Goal: Task Accomplishment & Management: Manage account settings

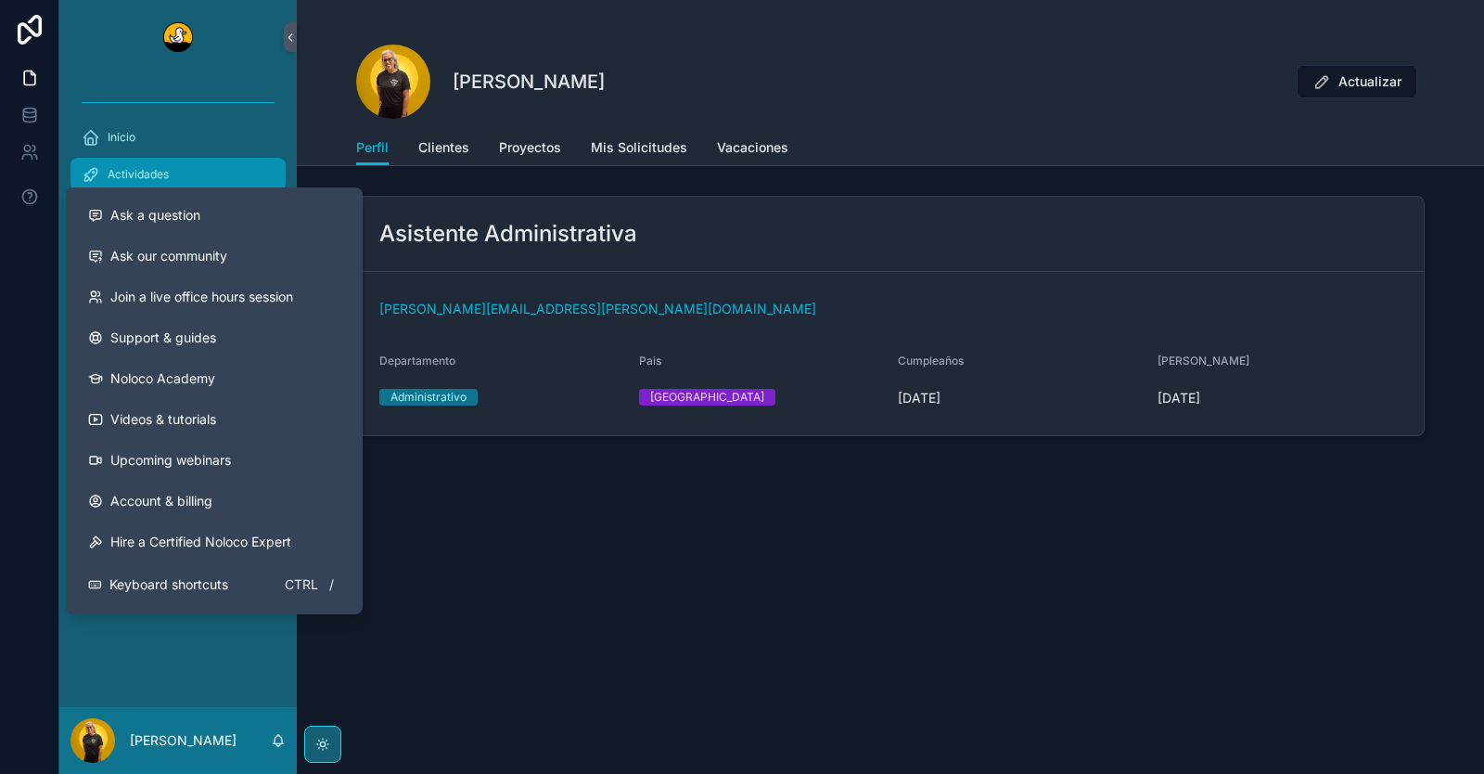
click at [134, 171] on span "Actividades" at bounding box center [138, 174] width 61 height 15
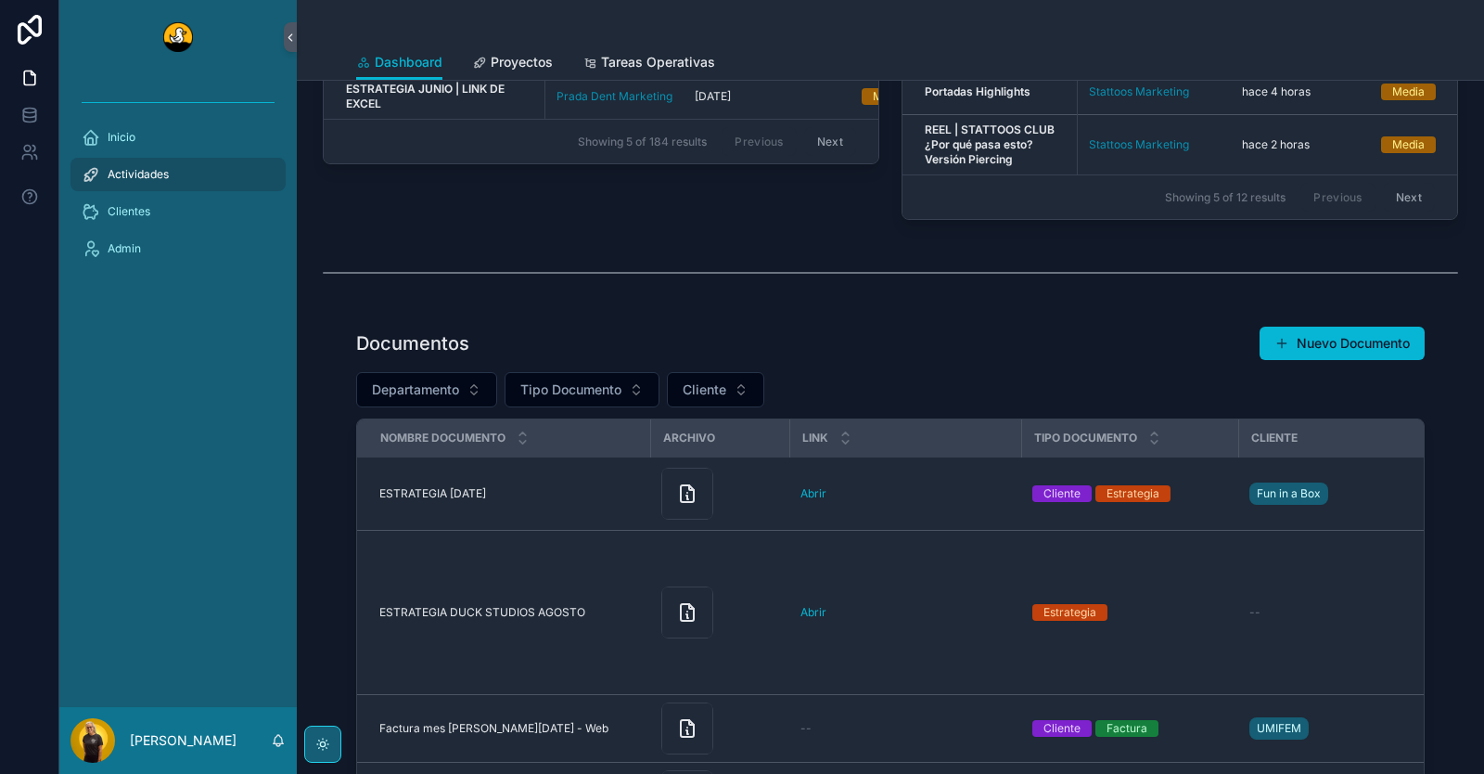
scroll to position [278, 0]
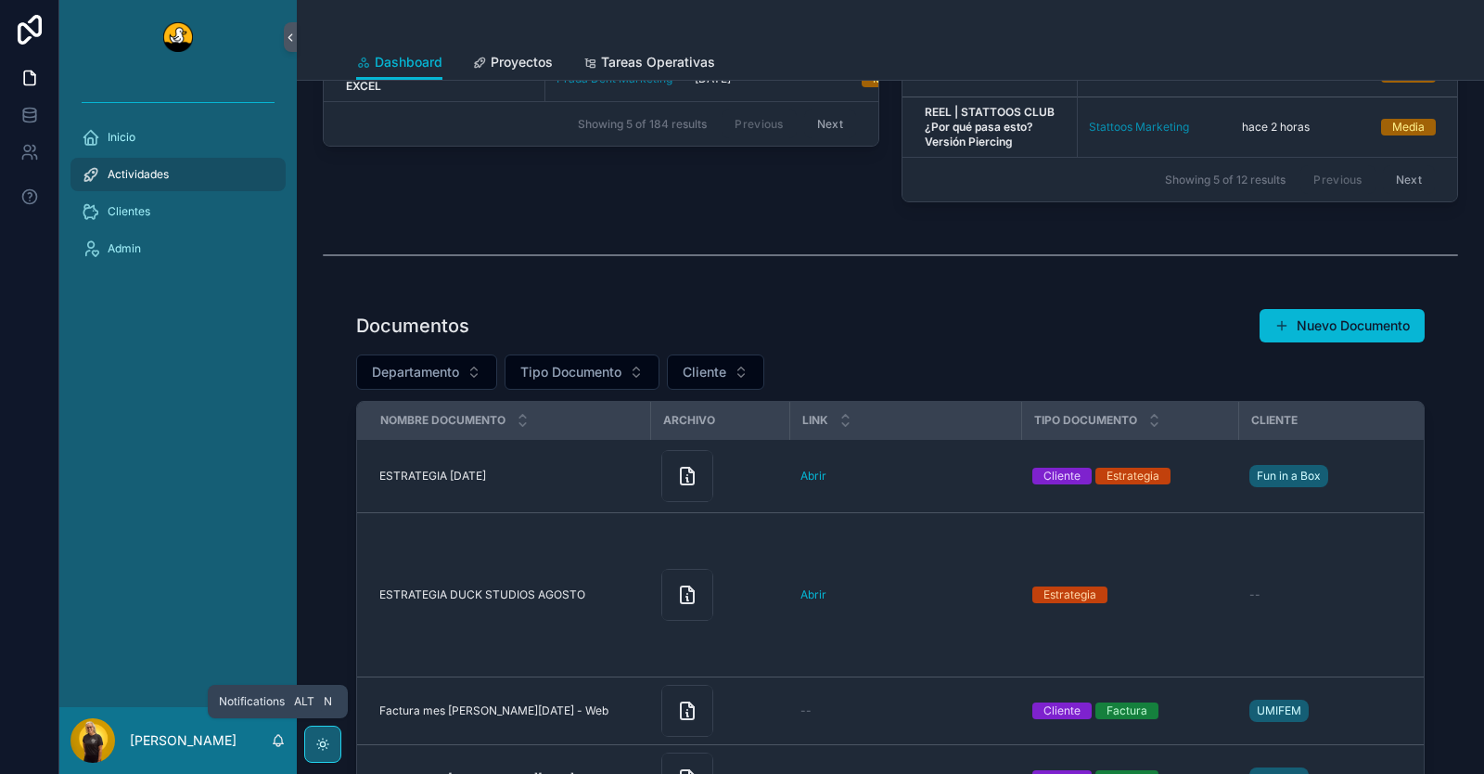
click at [277, 716] on icon "scrollable content" at bounding box center [278, 744] width 4 height 3
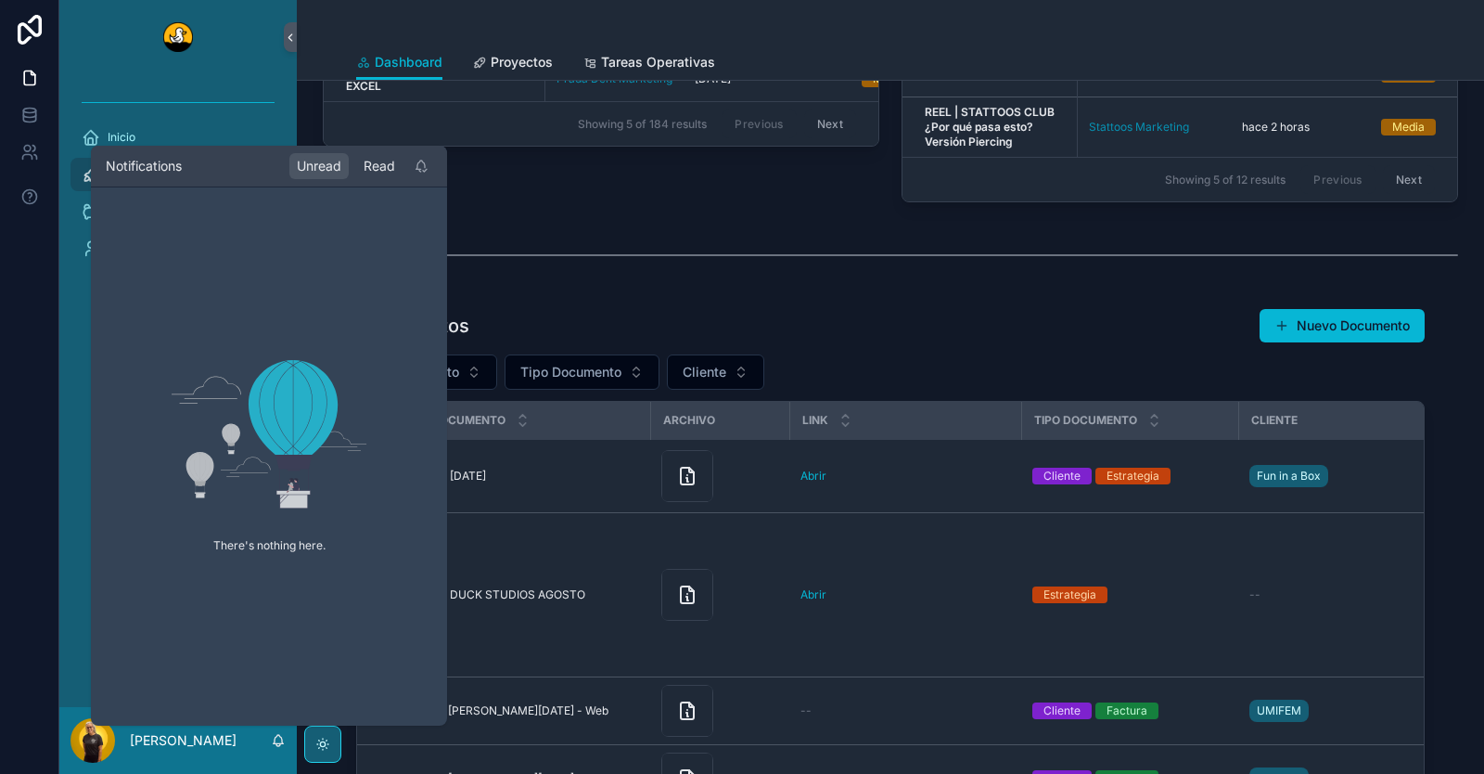
click at [374, 171] on div "Read" at bounding box center [379, 166] width 46 height 26
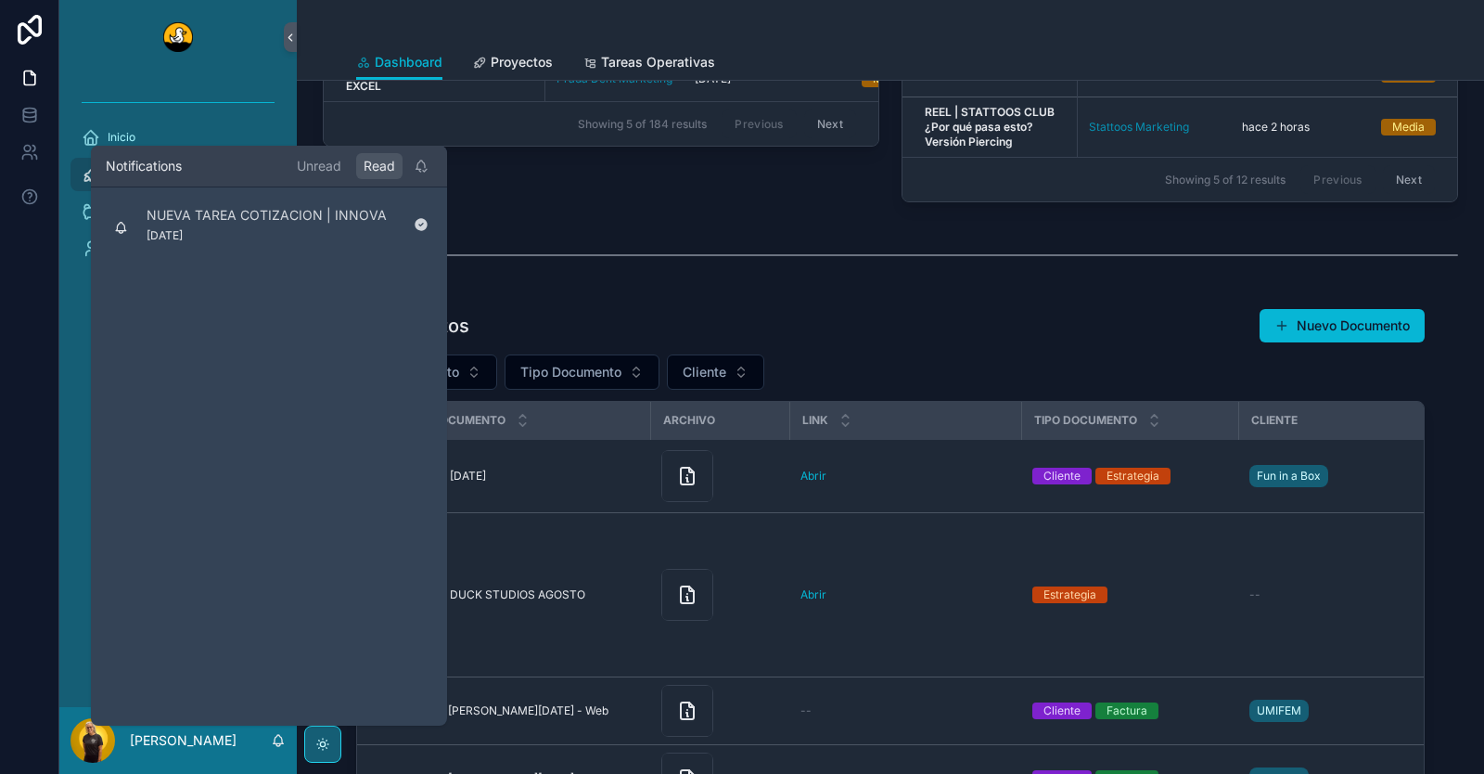
click at [530, 223] on div "Tareas vencidas Titulo Tablero Fecha Vencimiento Prioridad Responsable IT | Upd…" at bounding box center [890, 455] width 1187 height 1307
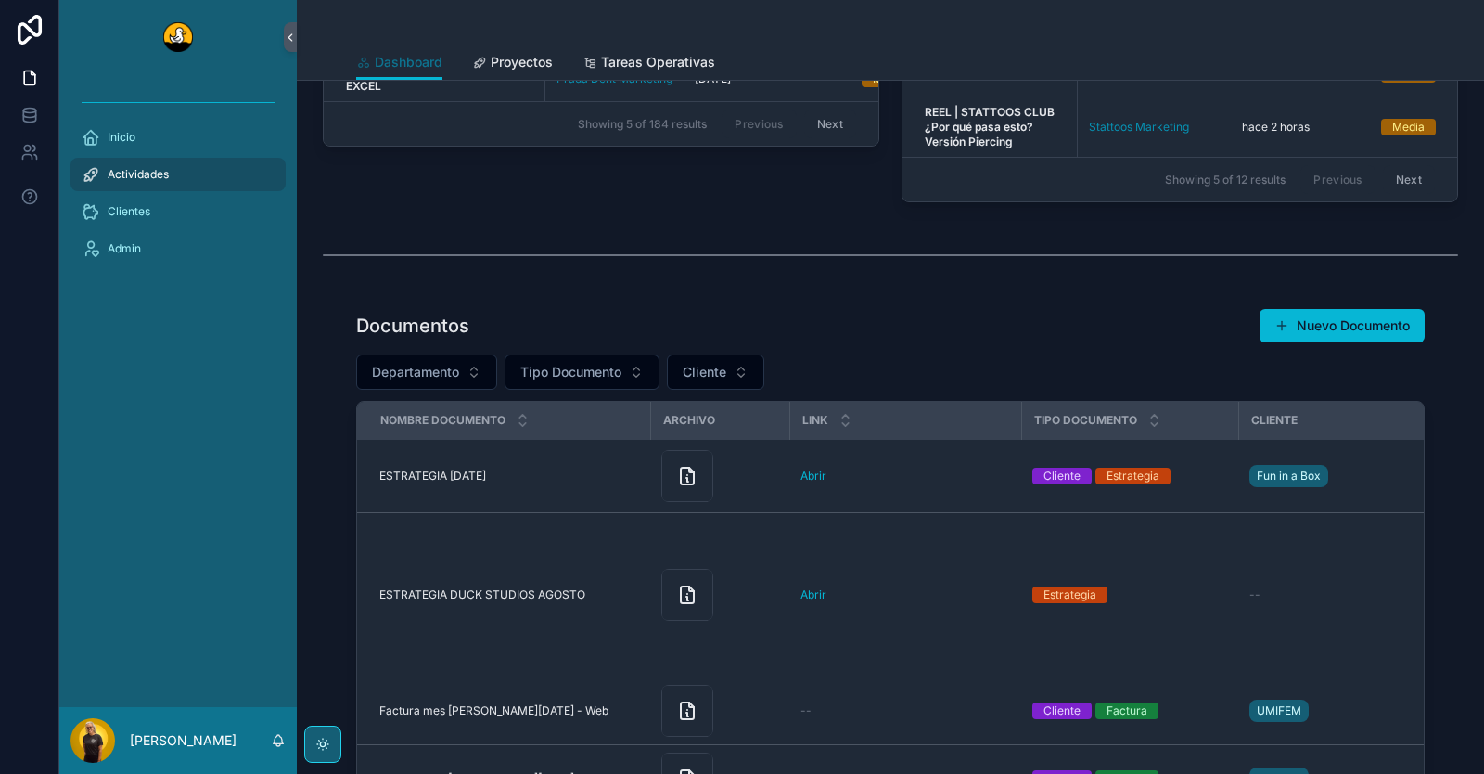
click at [419, 65] on span "Dashboard" at bounding box center [409, 62] width 68 height 19
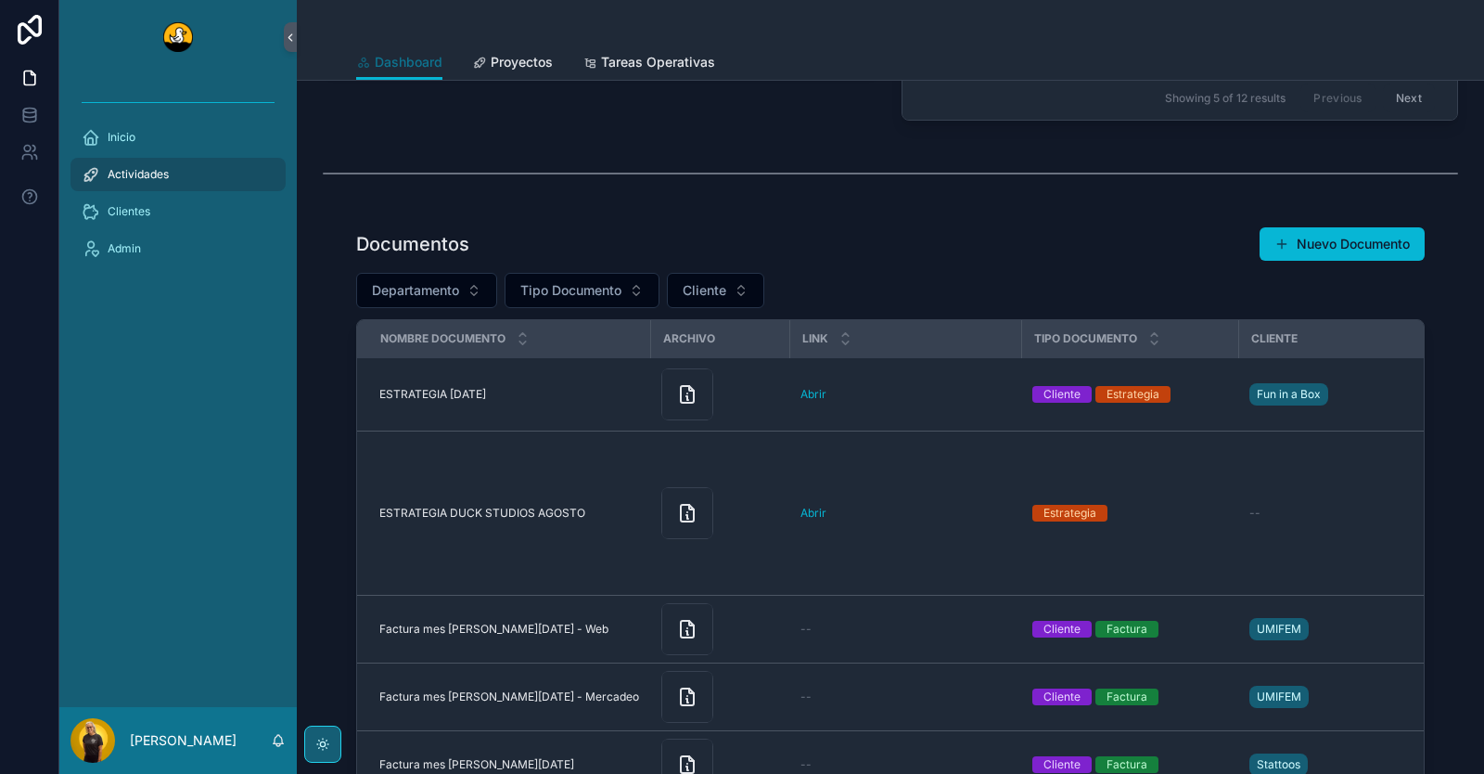
scroll to position [371, 0]
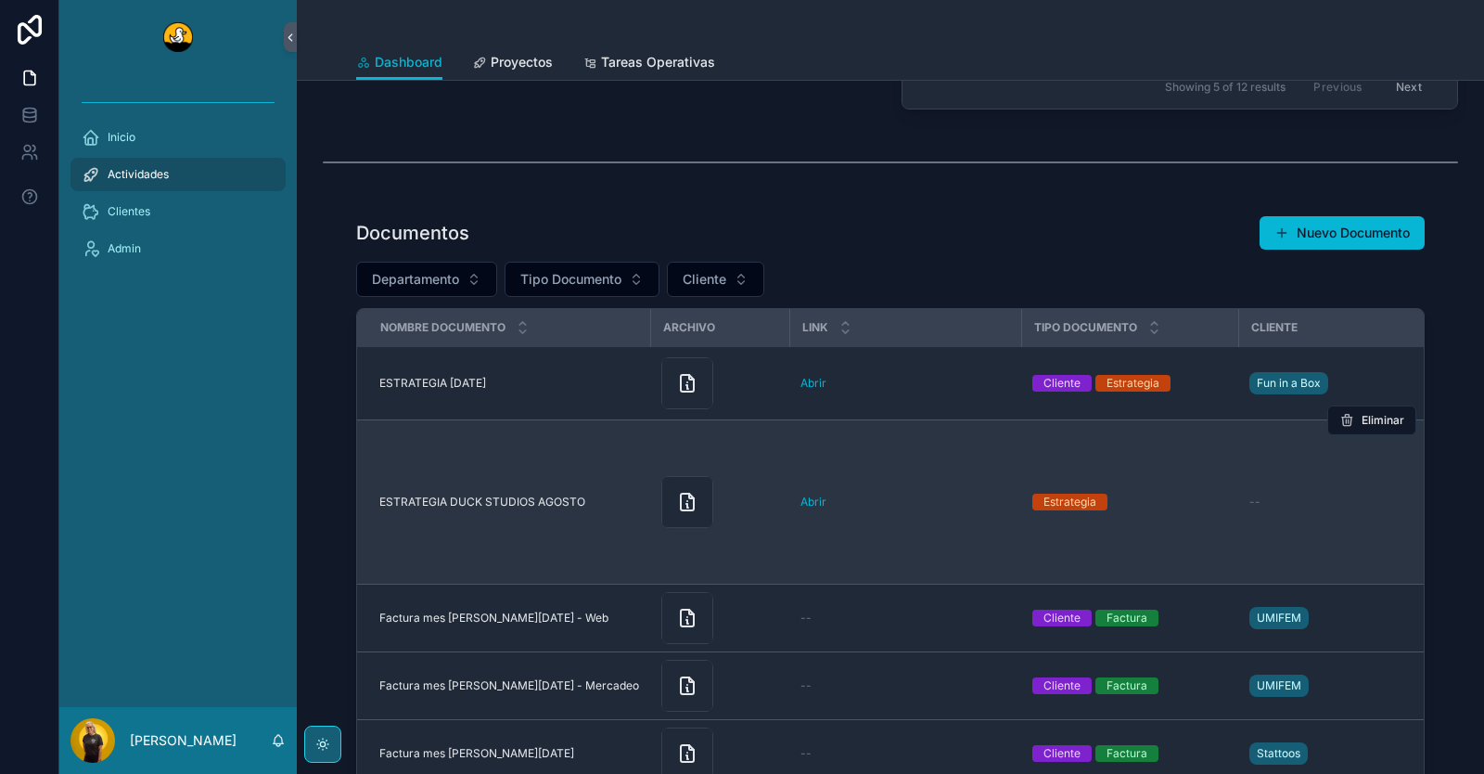
click at [1274, 506] on div "--" at bounding box center [1344, 501] width 191 height 15
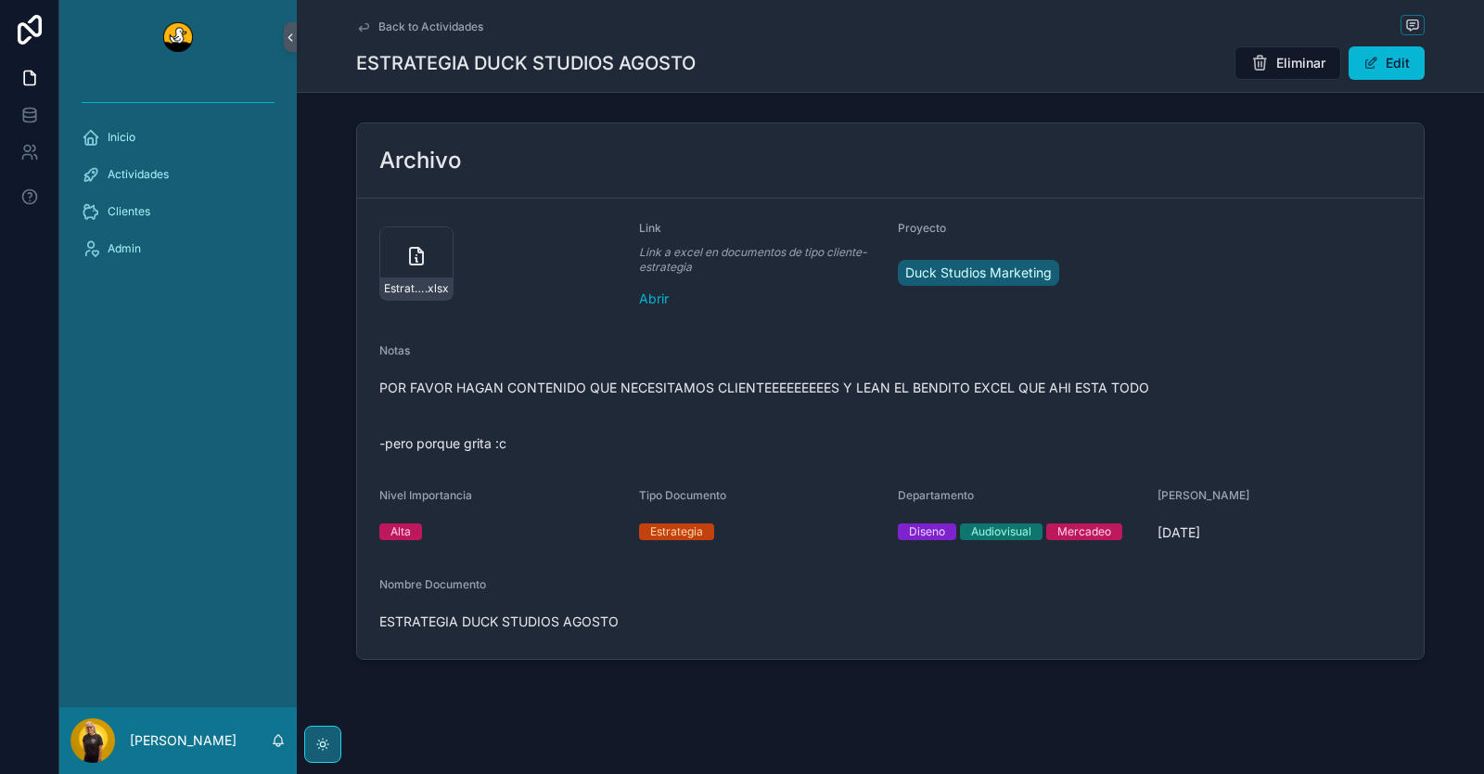
click at [1111, 245] on div "Proyecto Duck Studios Marketing" at bounding box center [1020, 267] width 245 height 93
click at [1173, 311] on form "Estrategia-Digital-DS .xlsx Link Link a excel en documentos de tipo cliente-est…" at bounding box center [890, 428] width 1067 height 460
click at [357, 30] on icon "scrollable content" at bounding box center [363, 26] width 15 height 15
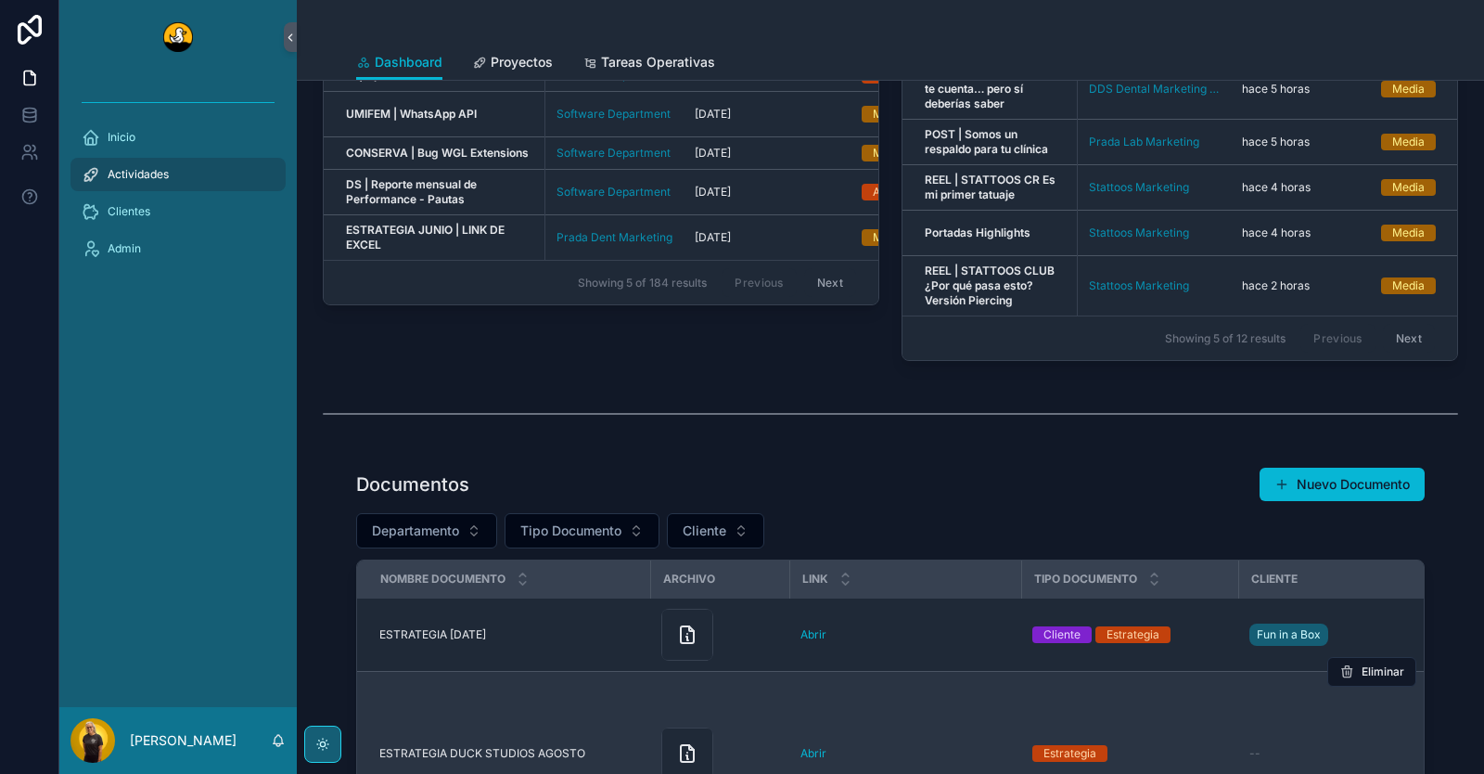
scroll to position [278, 0]
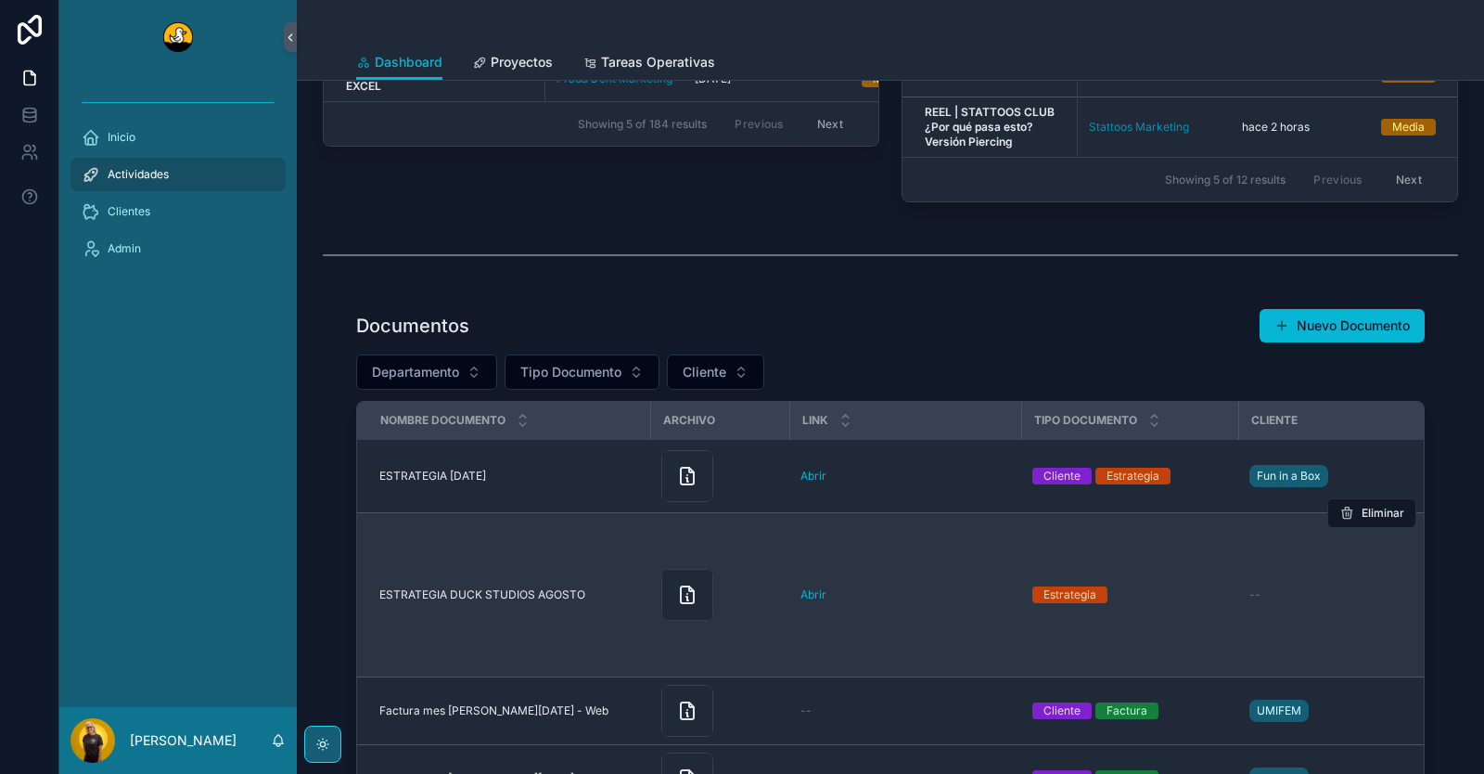
click at [1249, 602] on span "--" at bounding box center [1254, 594] width 11 height 15
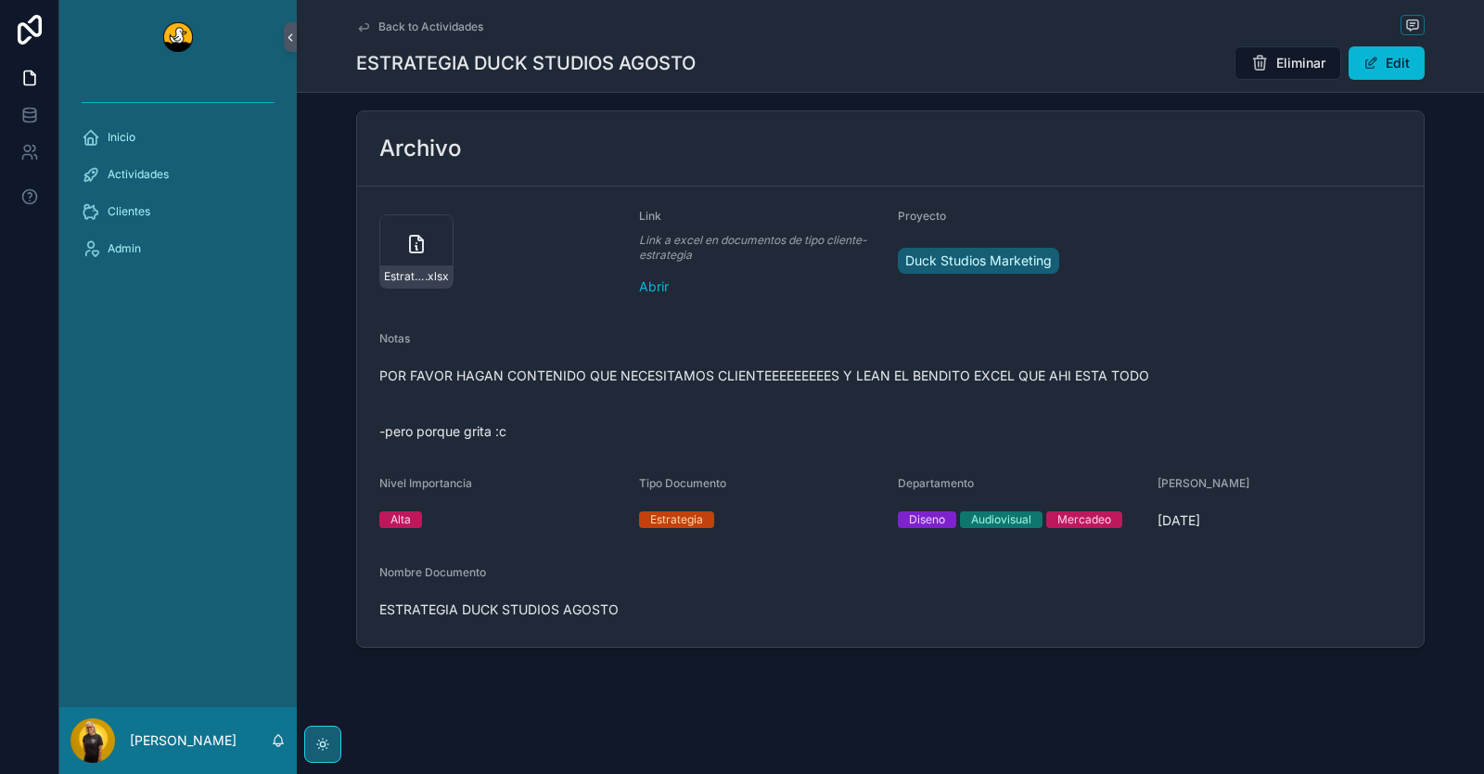
scroll to position [12, 0]
click at [1028, 252] on span "Duck Studios Marketing" at bounding box center [978, 260] width 147 height 19
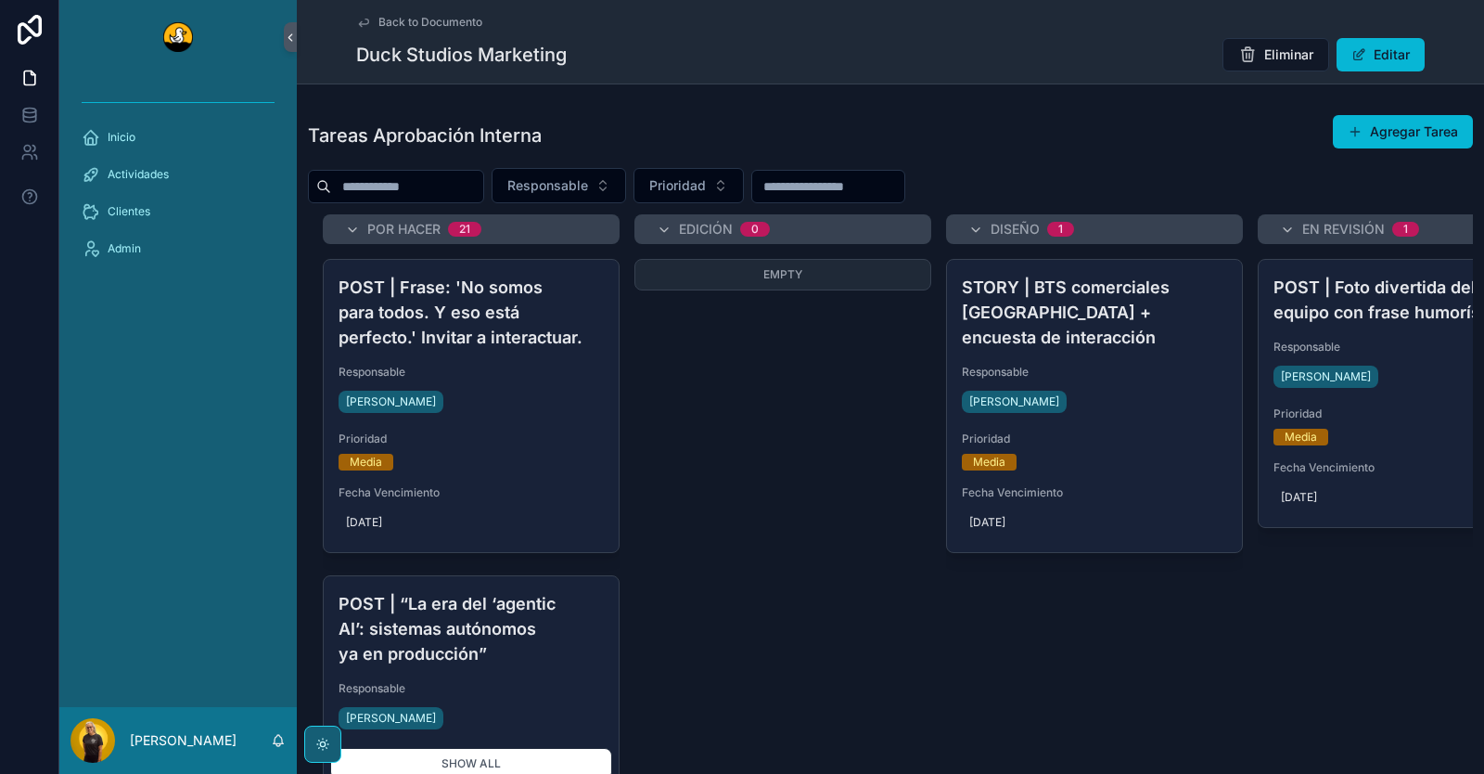
click at [357, 18] on icon "scrollable content" at bounding box center [363, 22] width 15 height 15
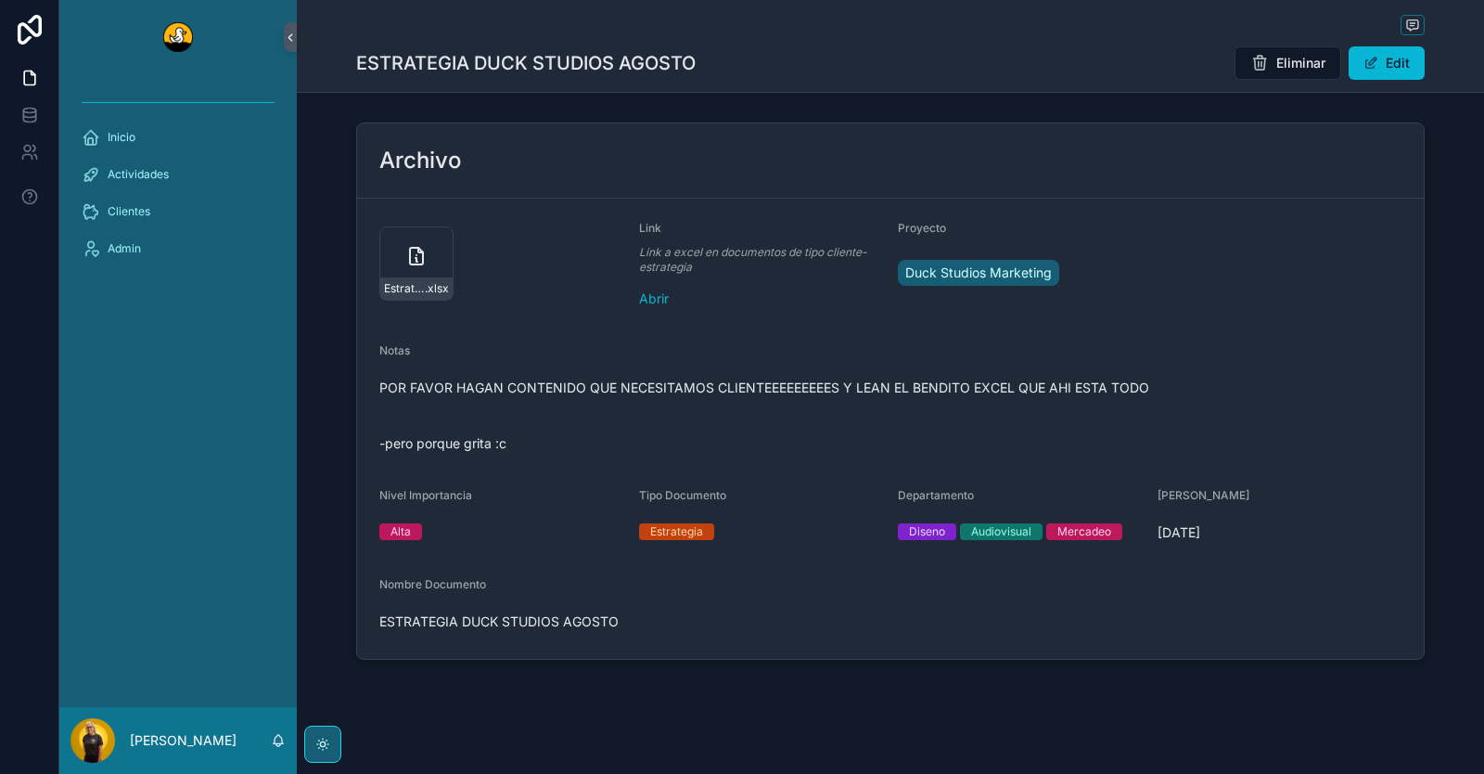
click at [363, 20] on div "scrollable content" at bounding box center [890, 26] width 1069 height 23
click at [153, 174] on span "Actividades" at bounding box center [138, 174] width 61 height 15
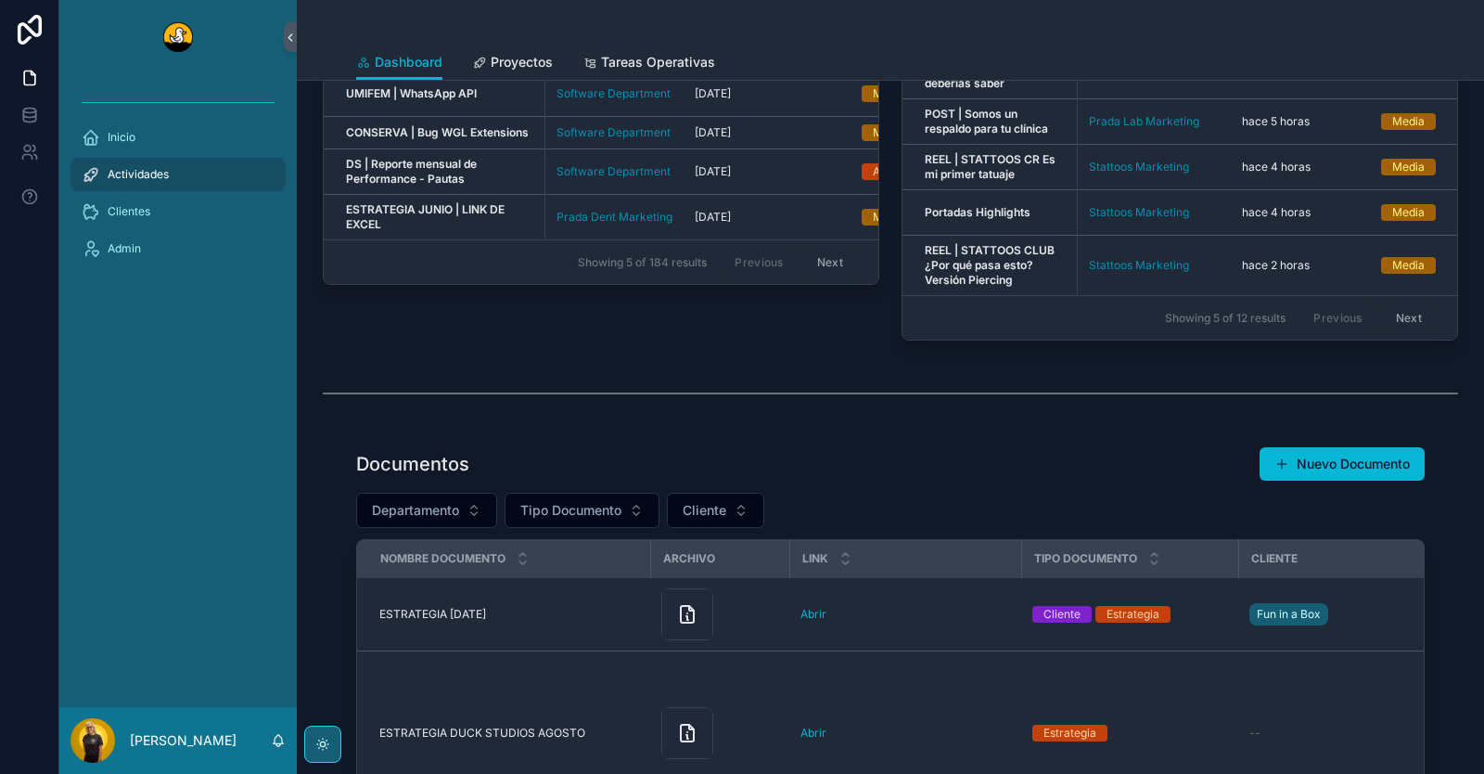
scroll to position [186, 0]
